Goal: Task Accomplishment & Management: Complete application form

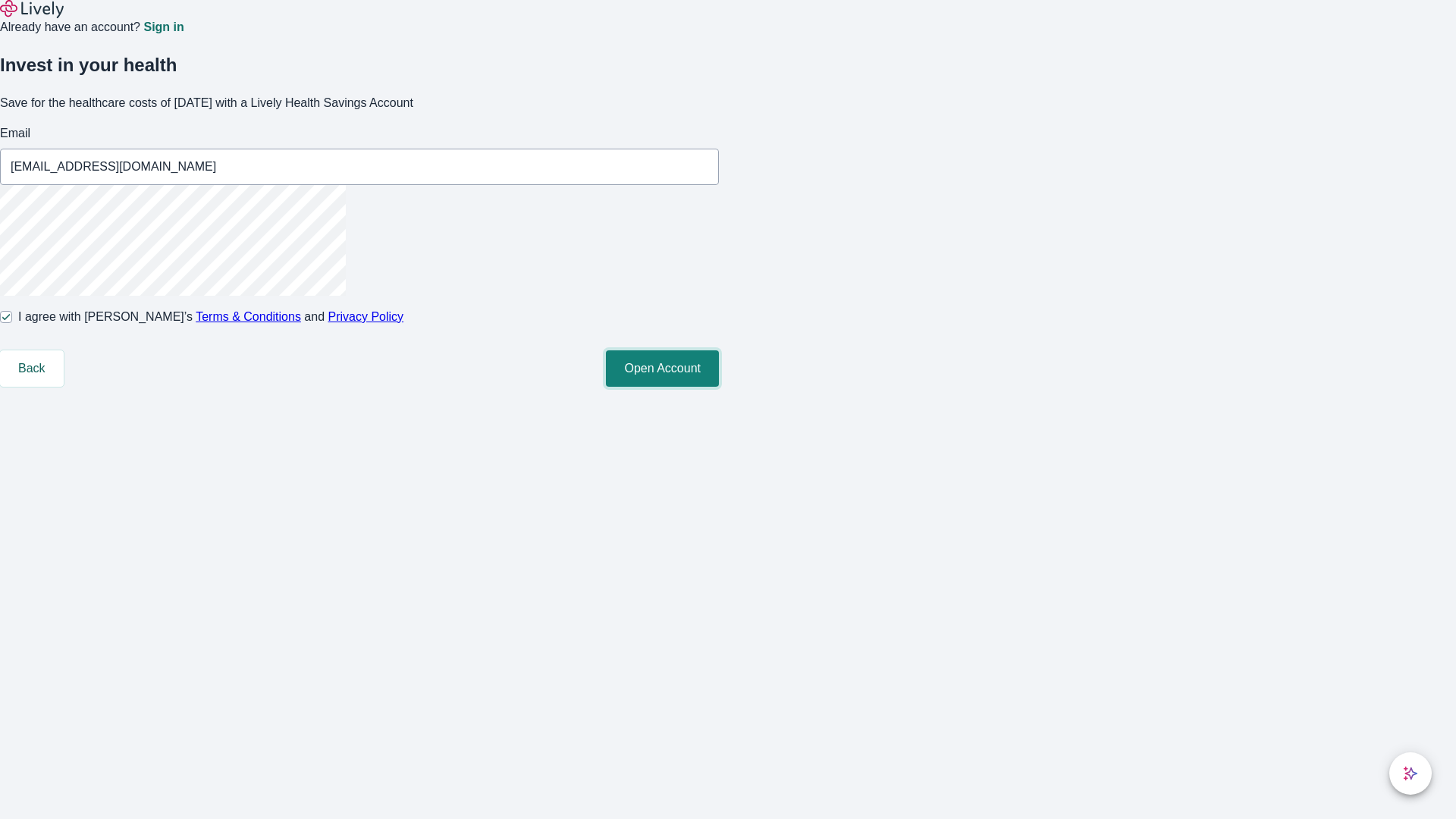
click at [719, 387] on button "Open Account" at bounding box center [663, 369] width 113 height 37
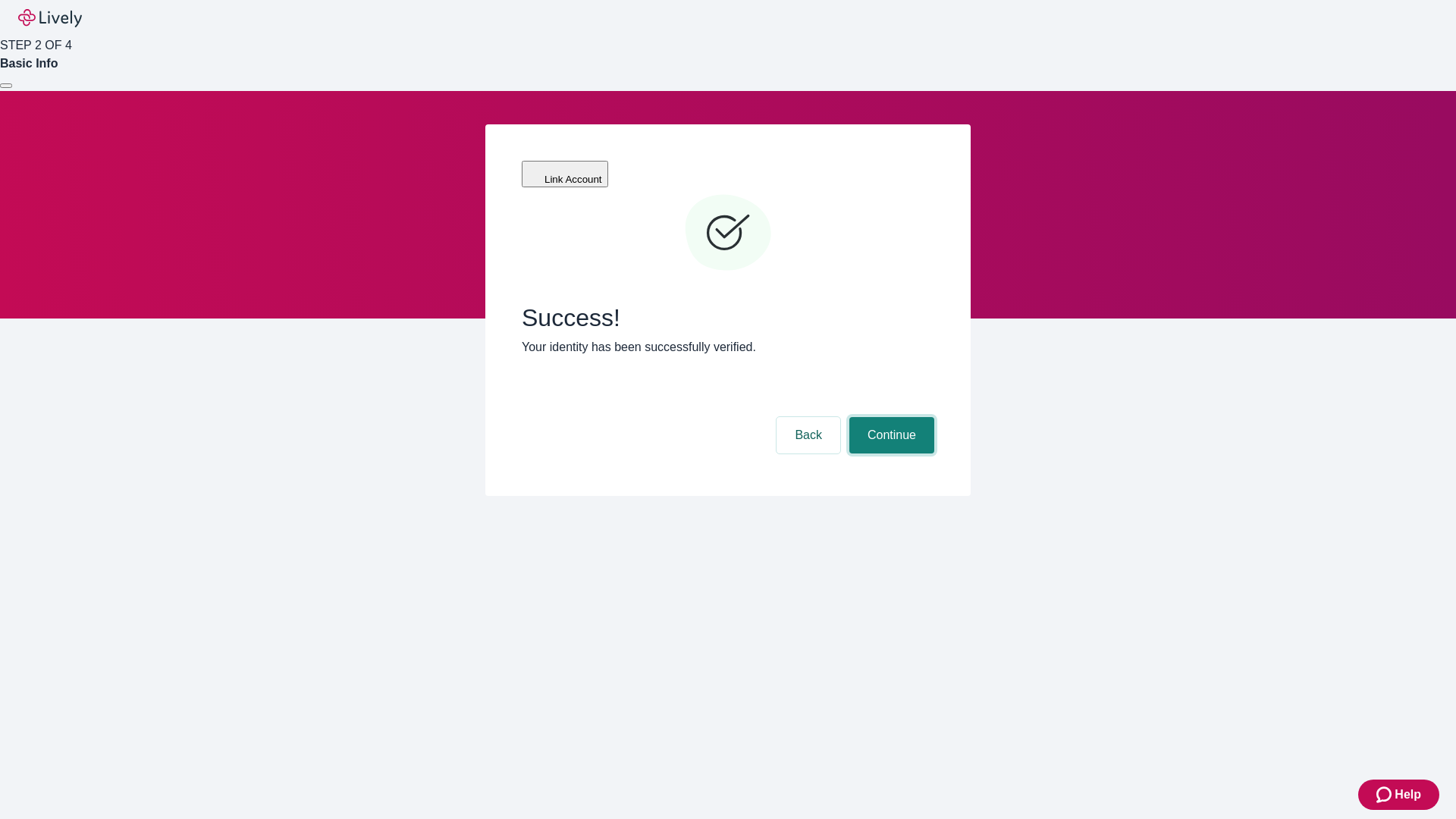
click at [889, 417] on button "Continue" at bounding box center [892, 436] width 85 height 37
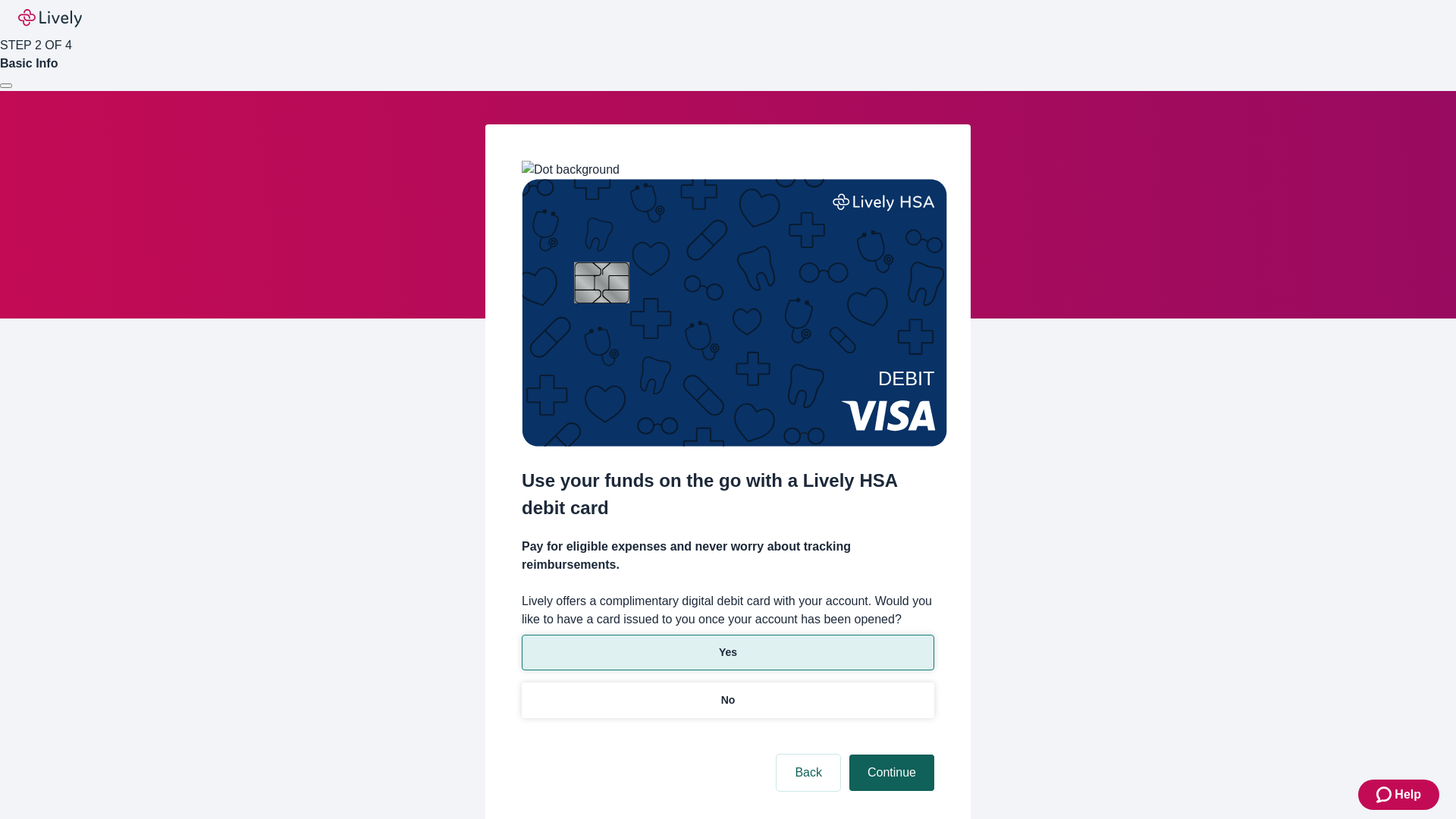
click at [727, 692] on p "No" at bounding box center [729, 699] width 15 height 16
click at [889, 755] on button "Continue" at bounding box center [892, 773] width 85 height 37
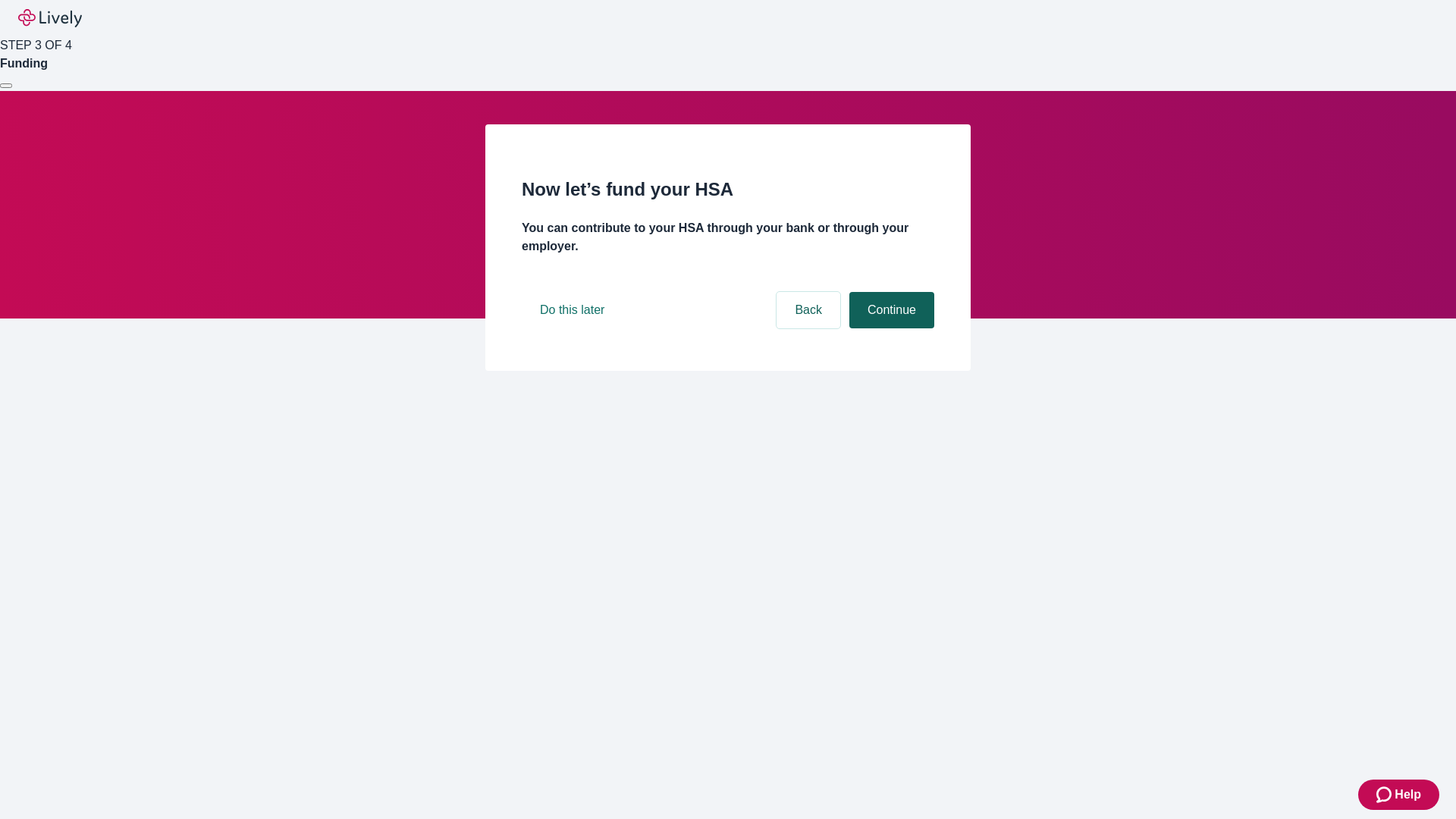
click at [889, 328] on button "Continue" at bounding box center [892, 310] width 85 height 37
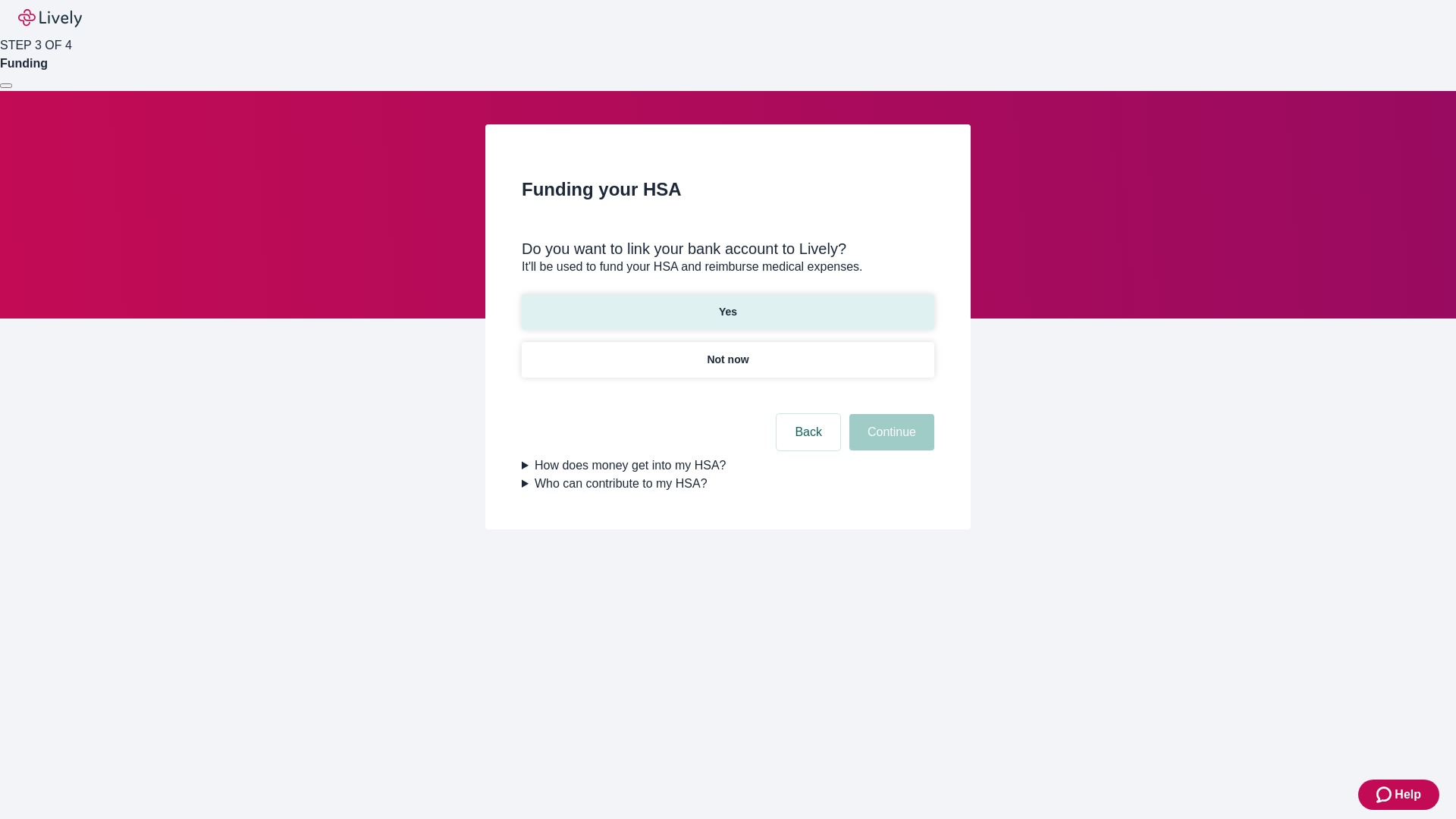
click at [727, 304] on p "Yes" at bounding box center [728, 311] width 18 height 16
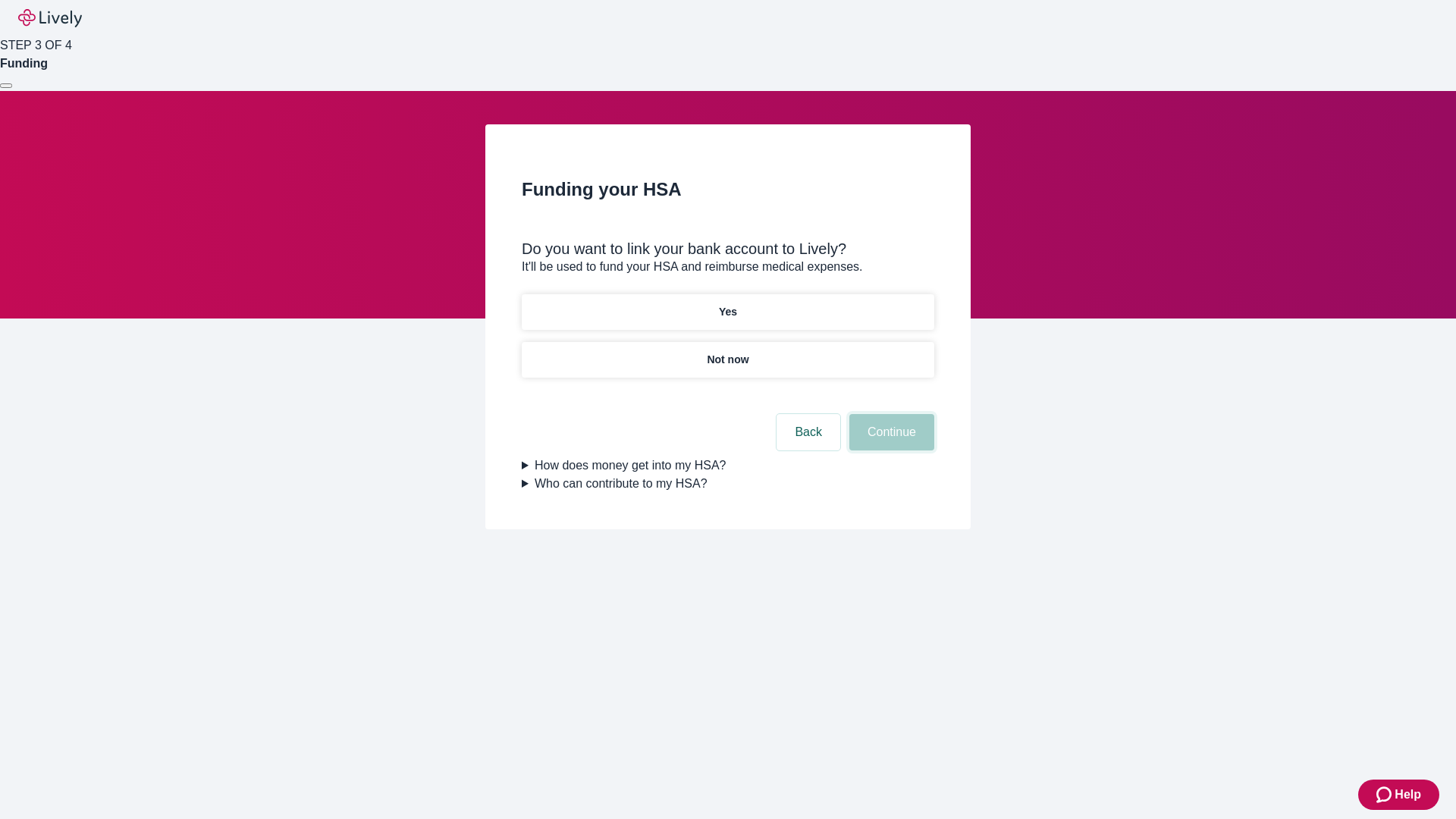
click at [889, 414] on button "Continue" at bounding box center [892, 432] width 85 height 37
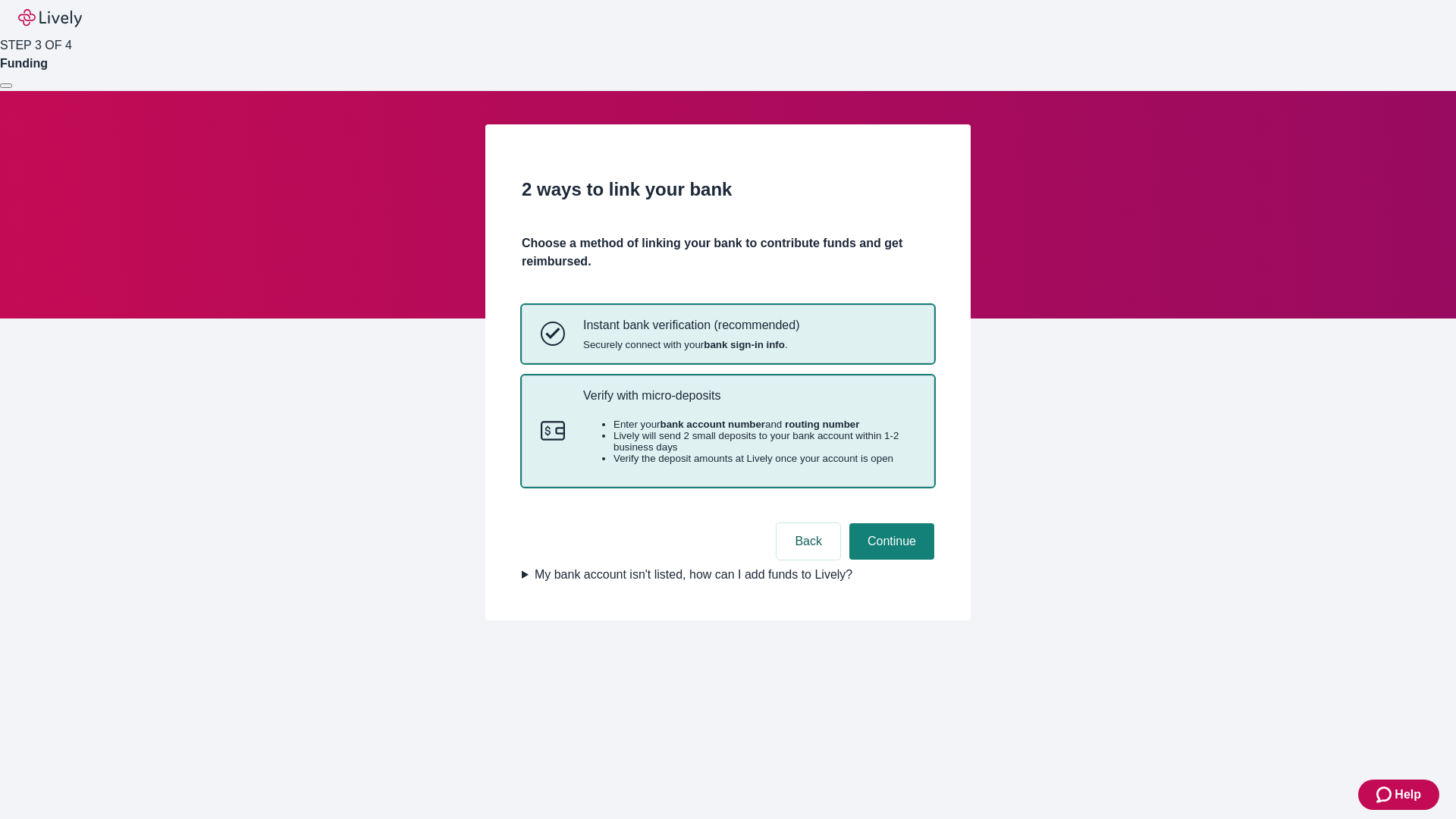
click at [748, 403] on p "Verify with micro-deposits" at bounding box center [749, 395] width 332 height 15
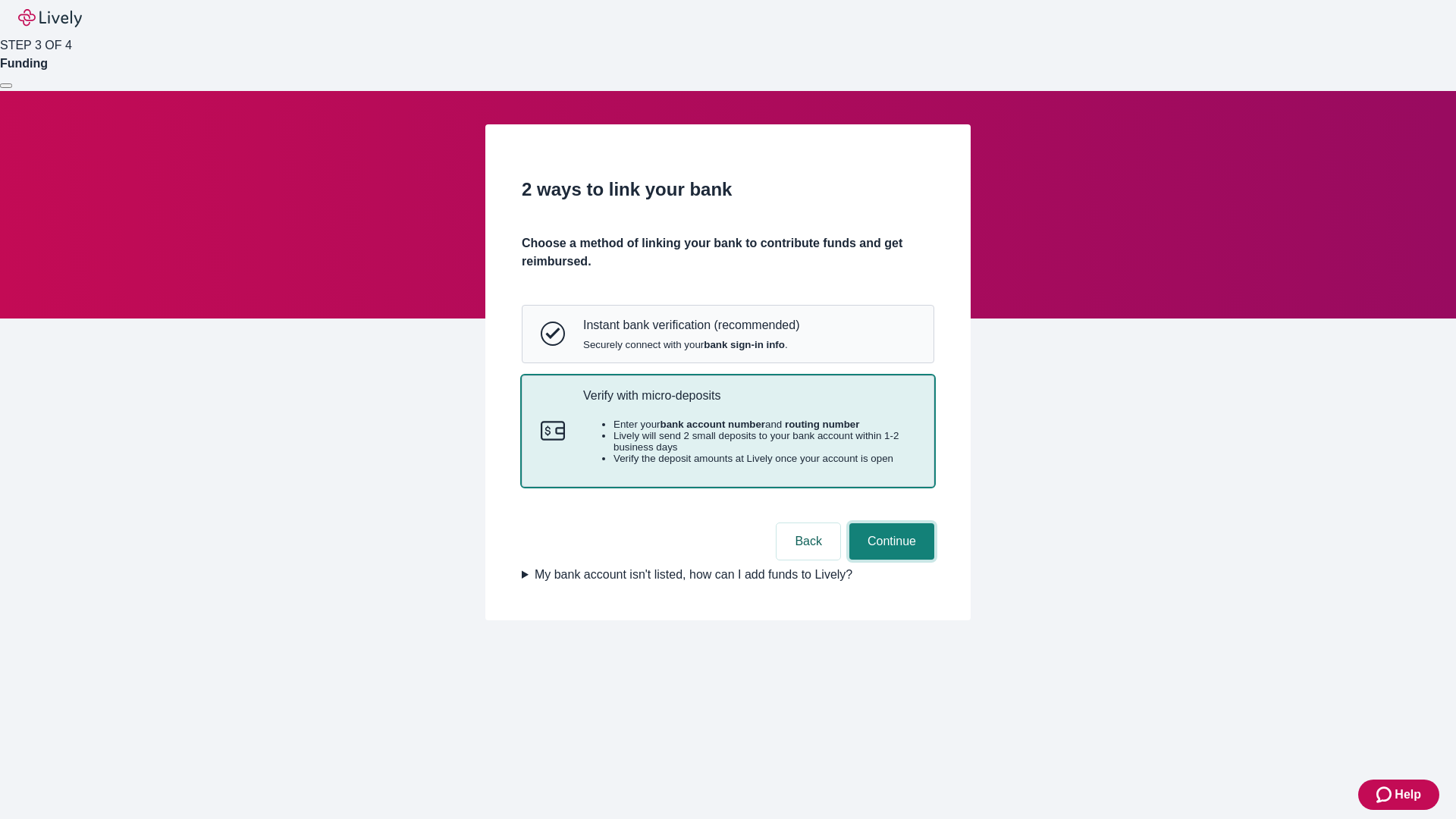
click at [889, 559] on button "Continue" at bounding box center [892, 542] width 85 height 37
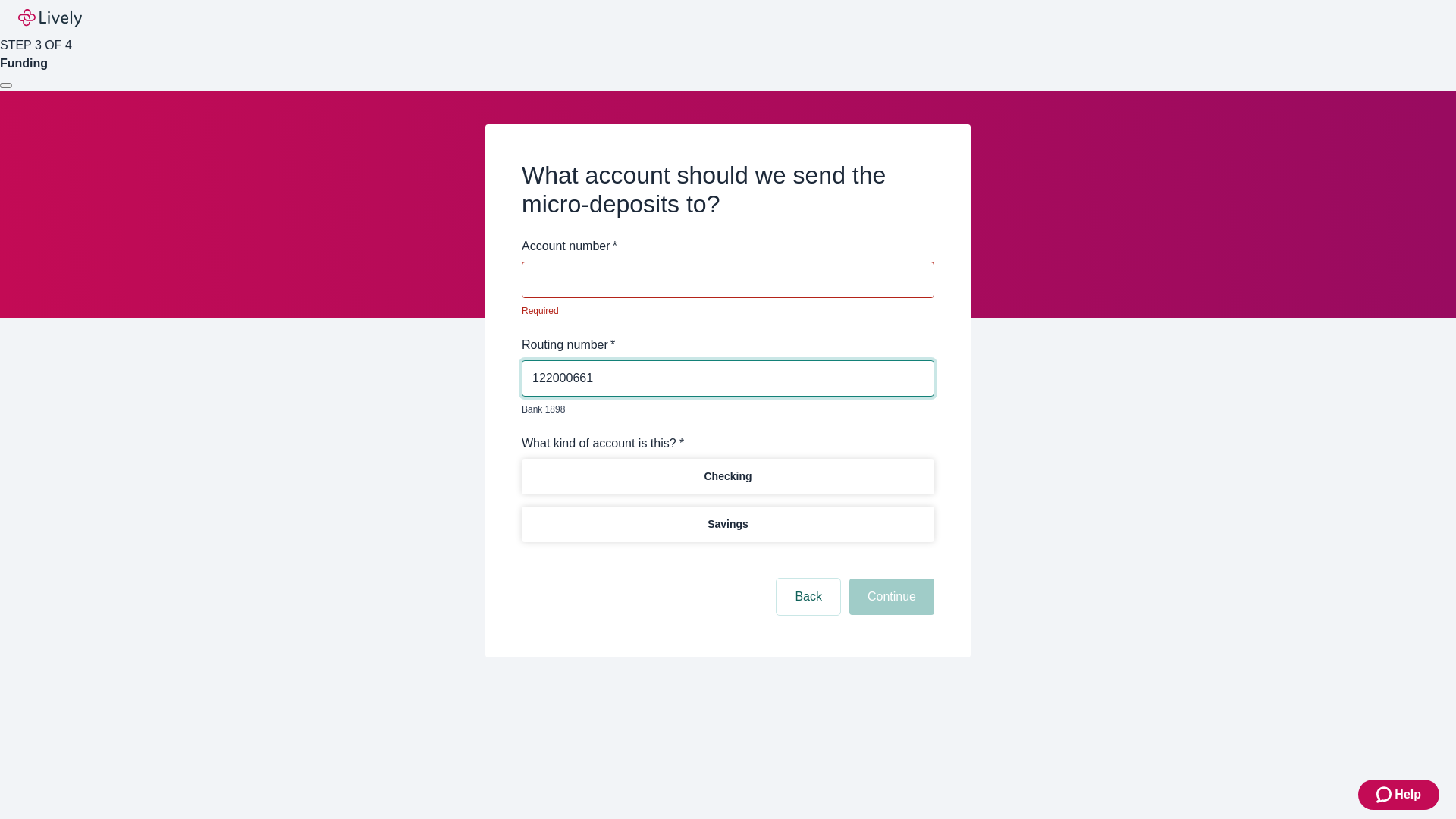
type input "122000661"
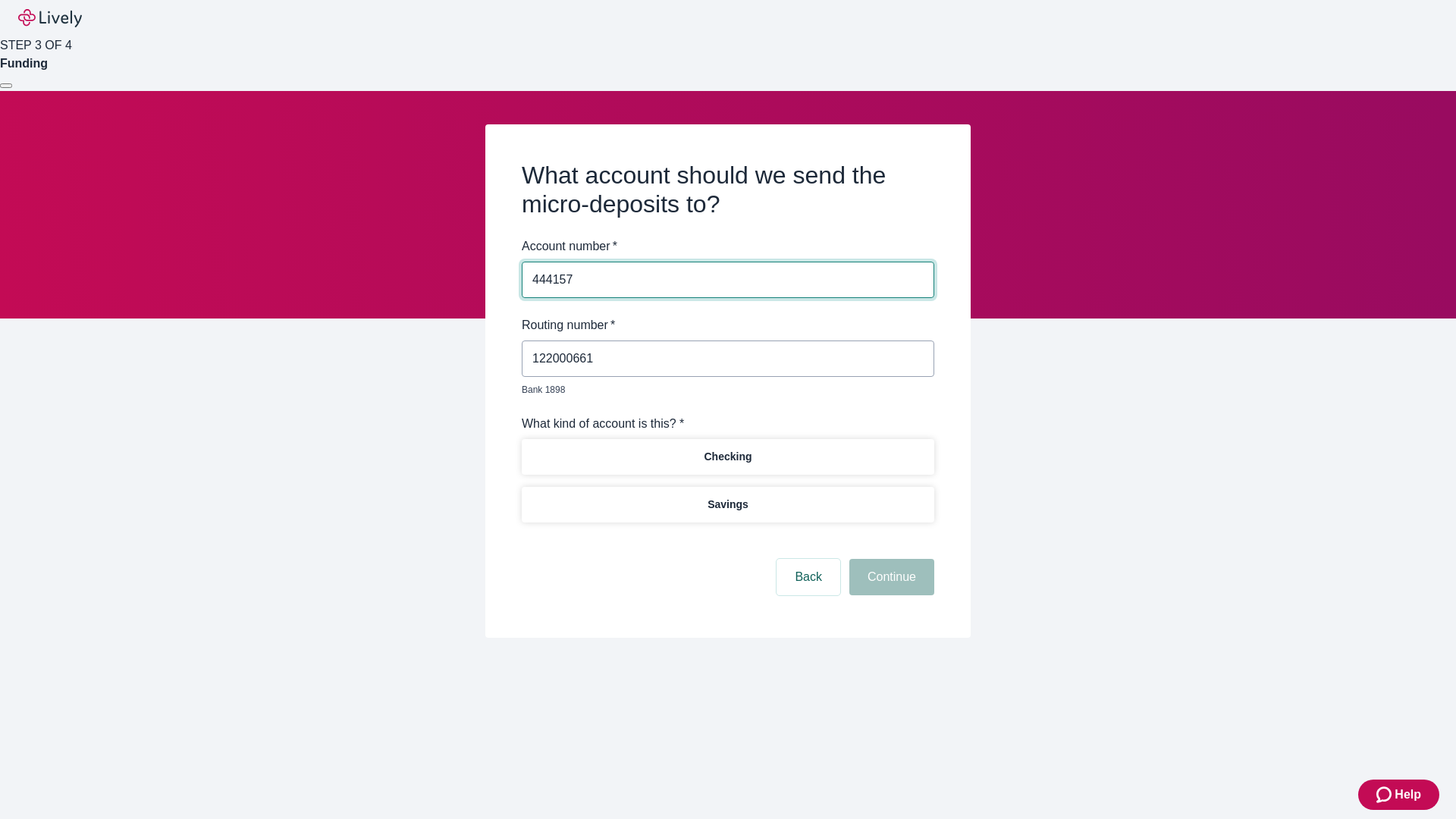
type input "444157"
click at [727, 449] on p "Checking" at bounding box center [728, 456] width 48 height 16
click at [889, 559] on button "Continue" at bounding box center [892, 578] width 85 height 37
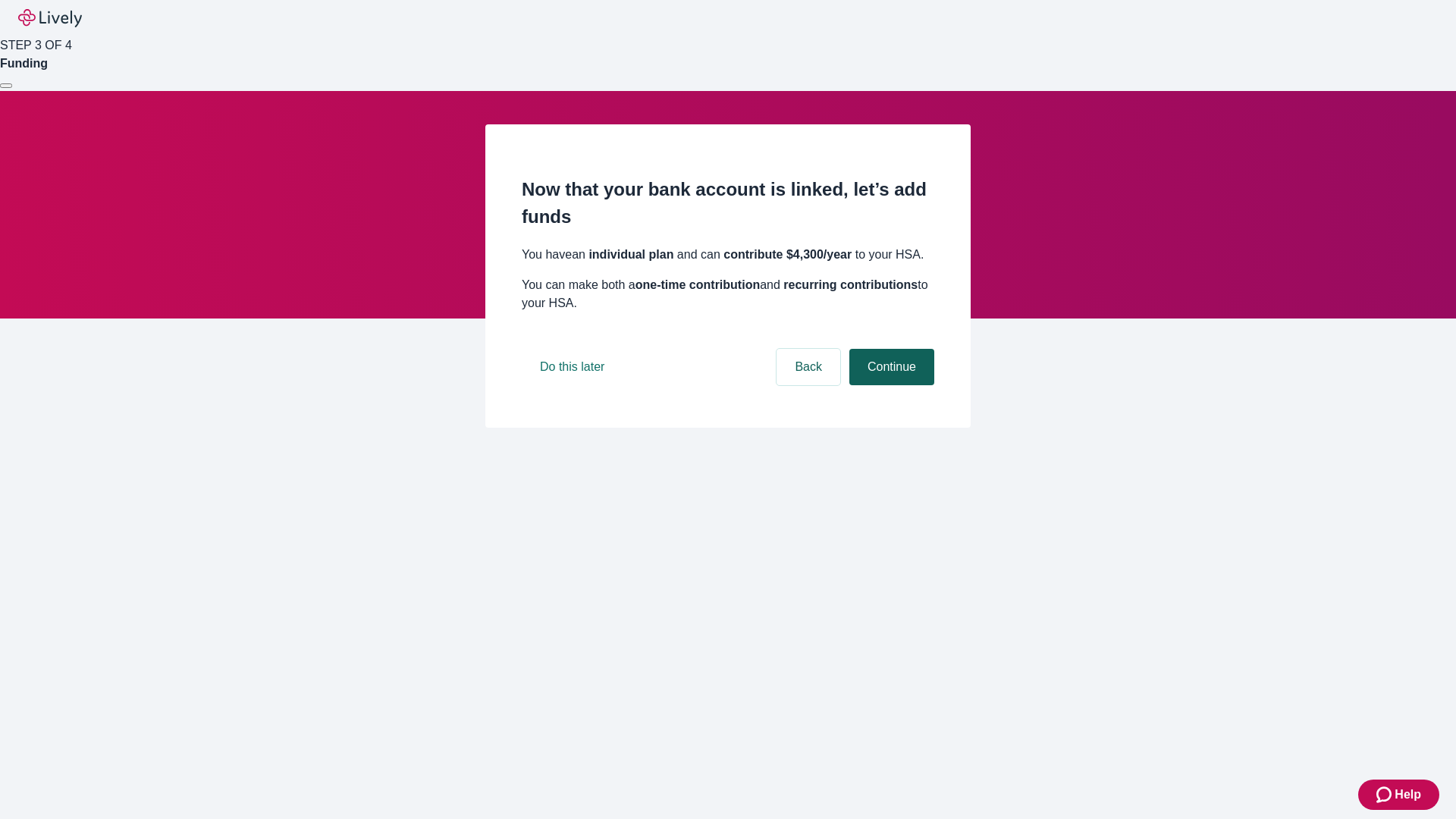
click at [889, 385] on button "Continue" at bounding box center [892, 368] width 85 height 37
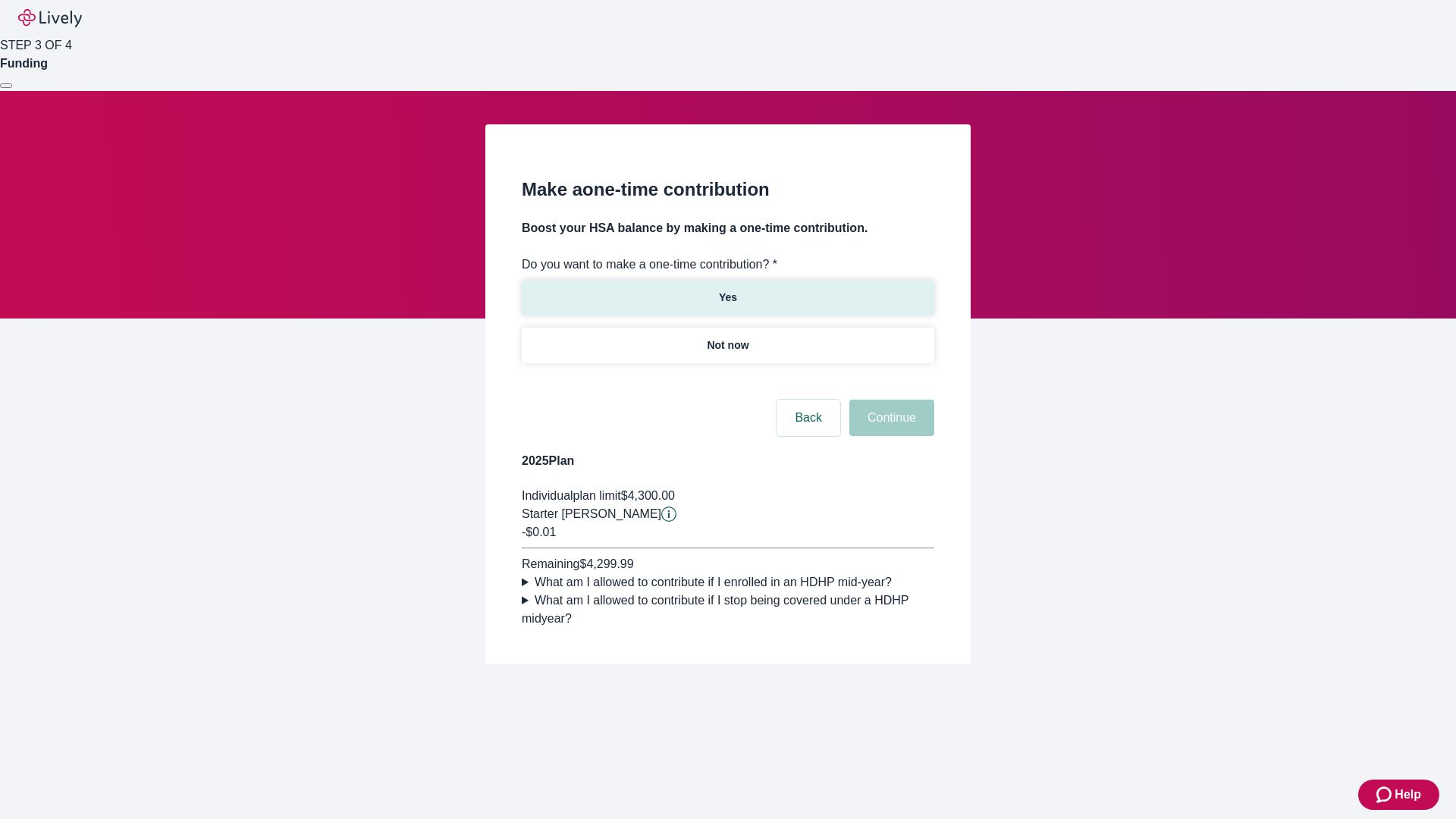
click at [727, 289] on p "Yes" at bounding box center [728, 297] width 18 height 16
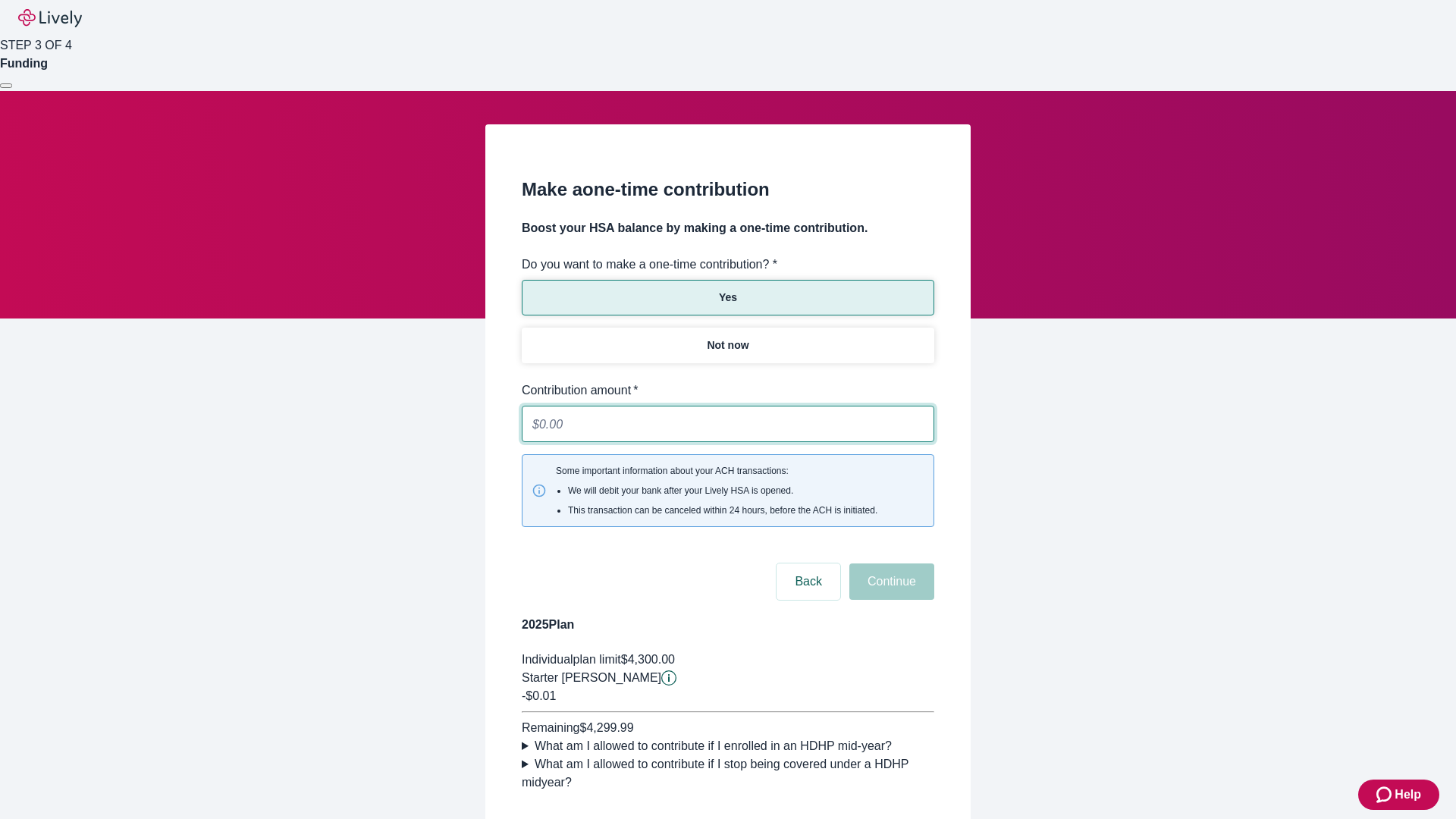
type input "0.01"
click at [889, 564] on button "Continue" at bounding box center [892, 582] width 85 height 37
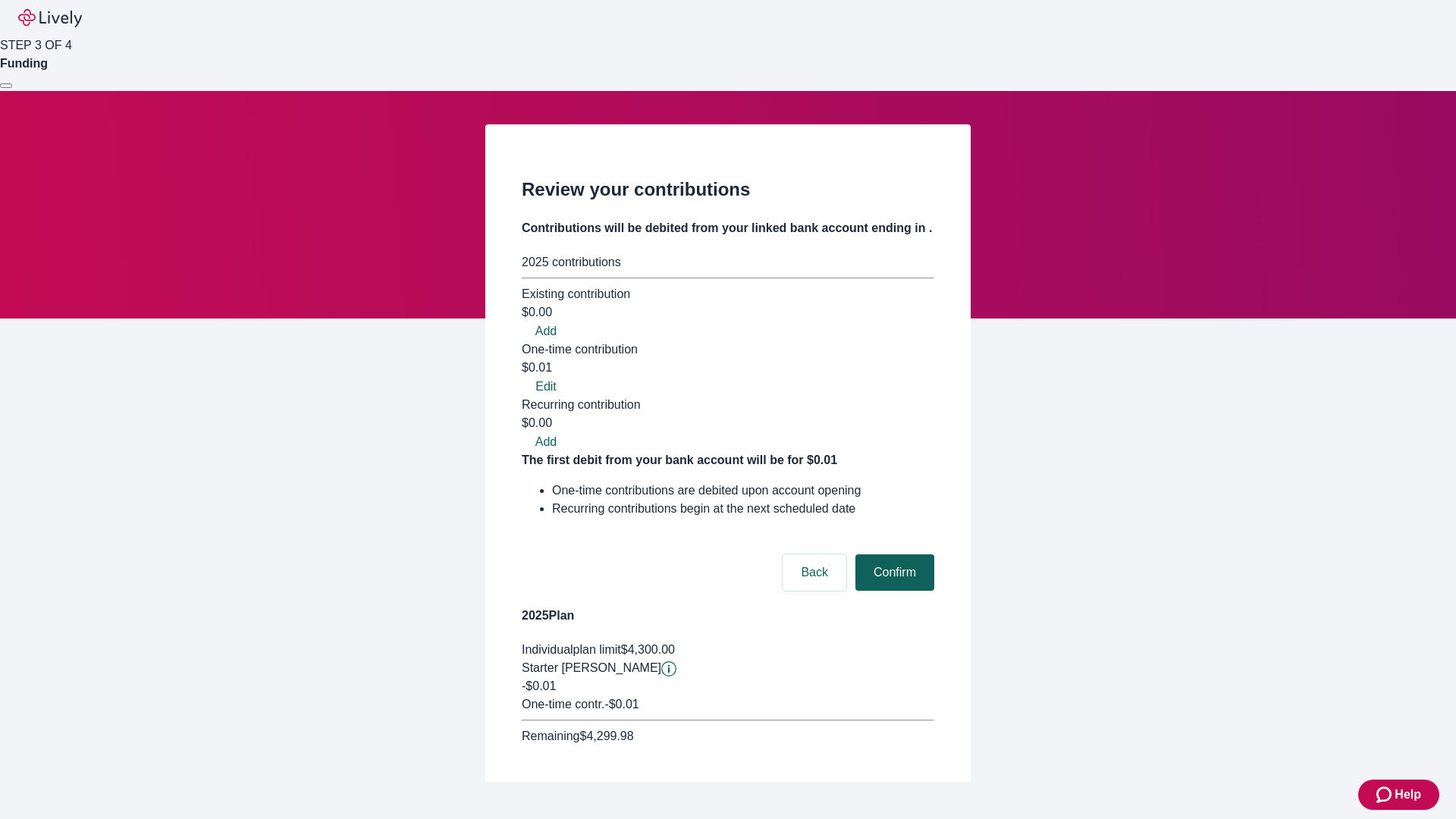
click at [893, 555] on button "Confirm" at bounding box center [895, 573] width 79 height 37
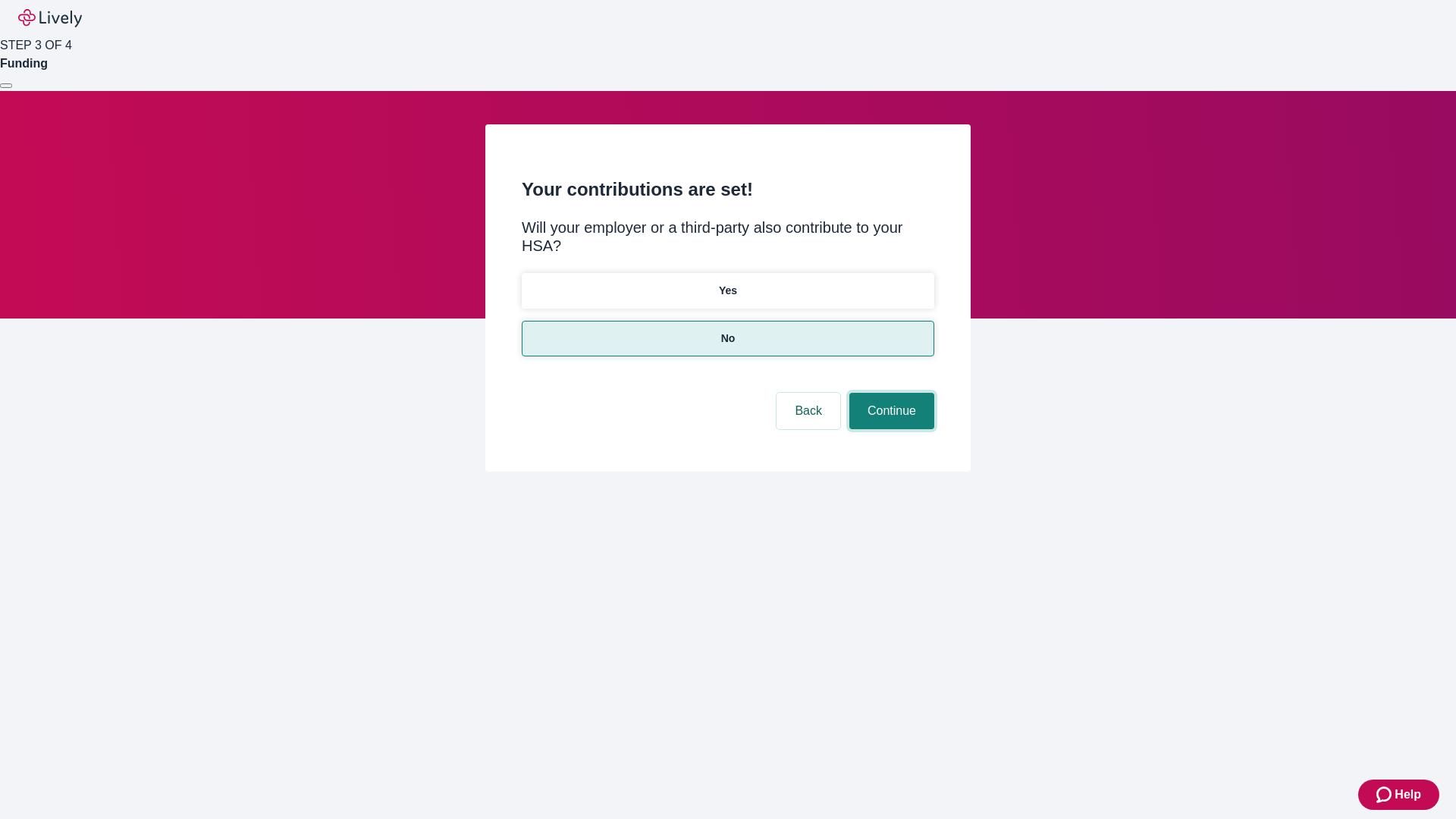
click at [889, 392] on button "Continue" at bounding box center [892, 411] width 85 height 37
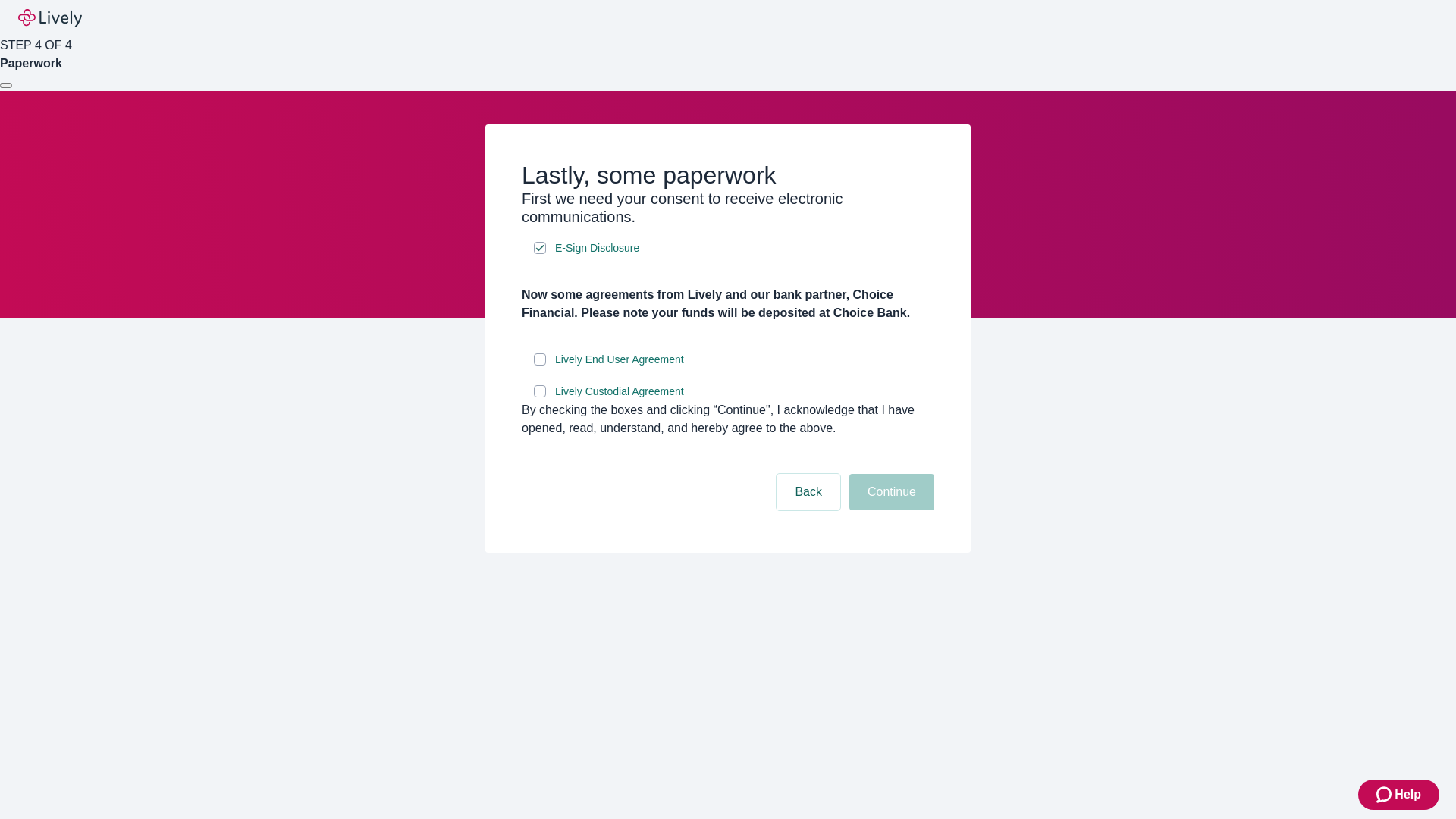
click at [540, 366] on input "Lively End User Agreement" at bounding box center [539, 359] width 12 height 12
checkbox input "true"
click at [540, 397] on input "Lively Custodial Agreement" at bounding box center [539, 391] width 12 height 12
checkbox input "true"
click at [889, 510] on button "Continue" at bounding box center [892, 492] width 85 height 37
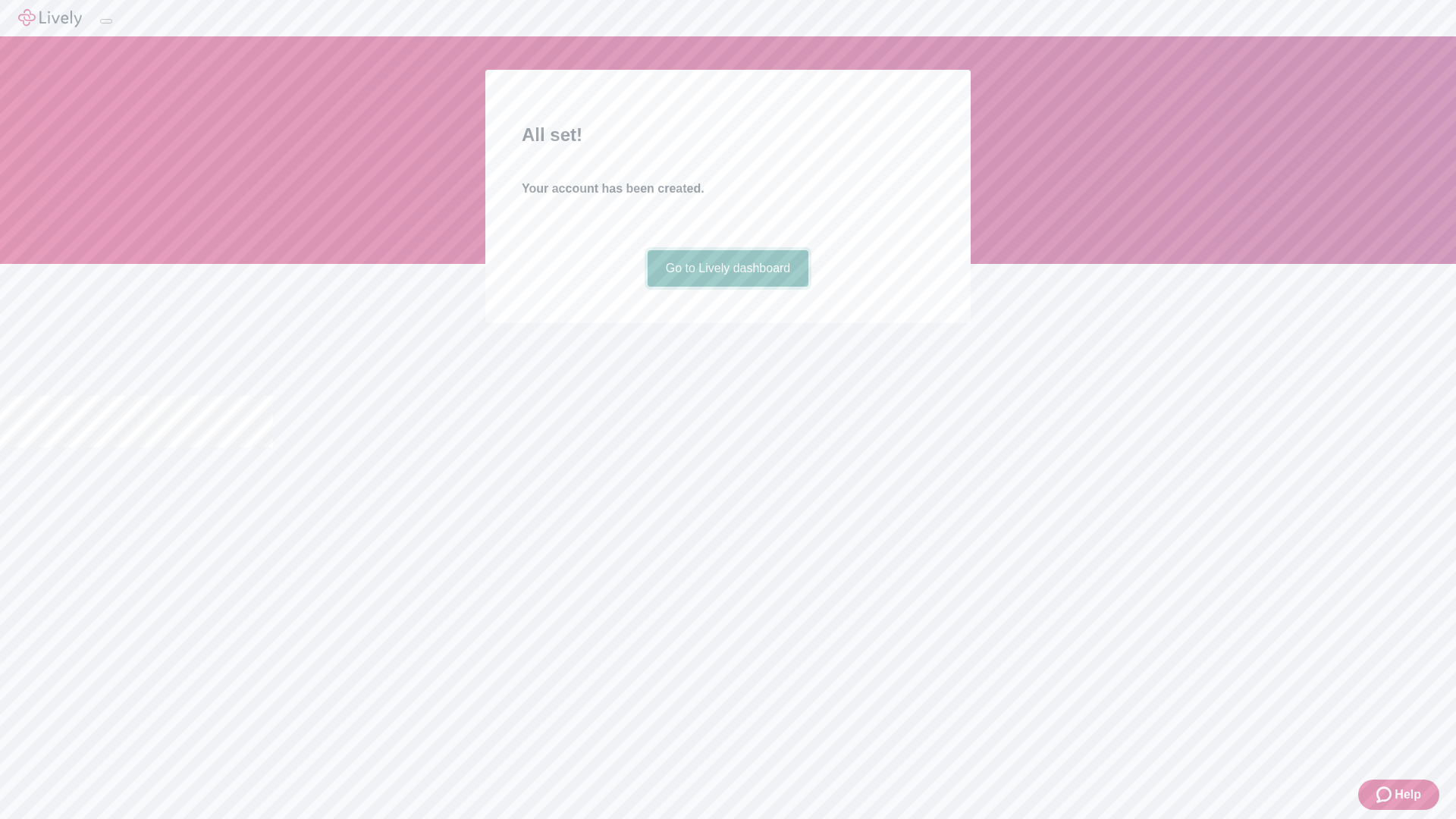
click at [727, 287] on link "Go to Lively dashboard" at bounding box center [728, 269] width 161 height 37
